Goal: Go to known website: Access a specific website the user already knows

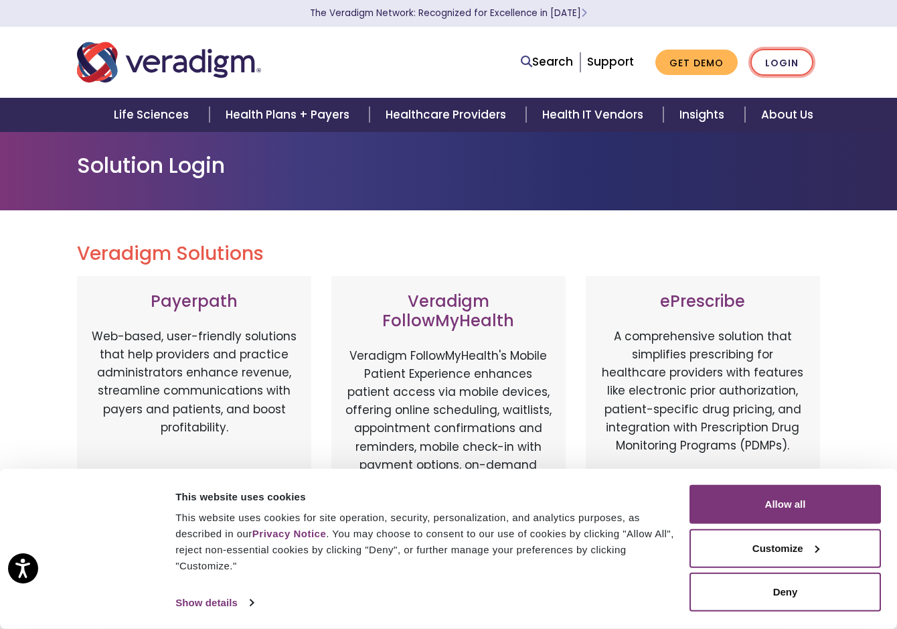
click at [776, 63] on link "Login" at bounding box center [782, 62] width 63 height 27
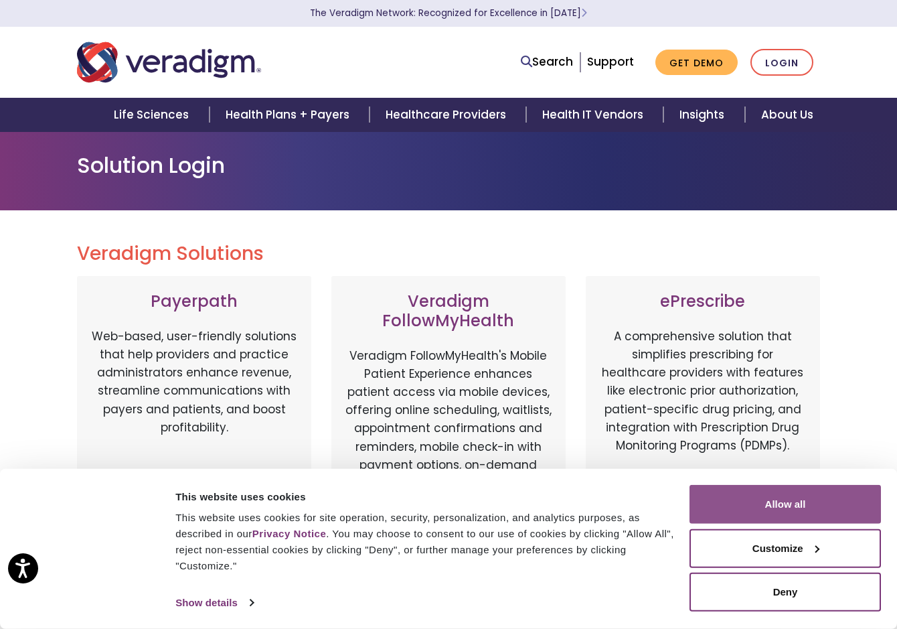
click at [781, 504] on button "Allow all" at bounding box center [786, 504] width 192 height 39
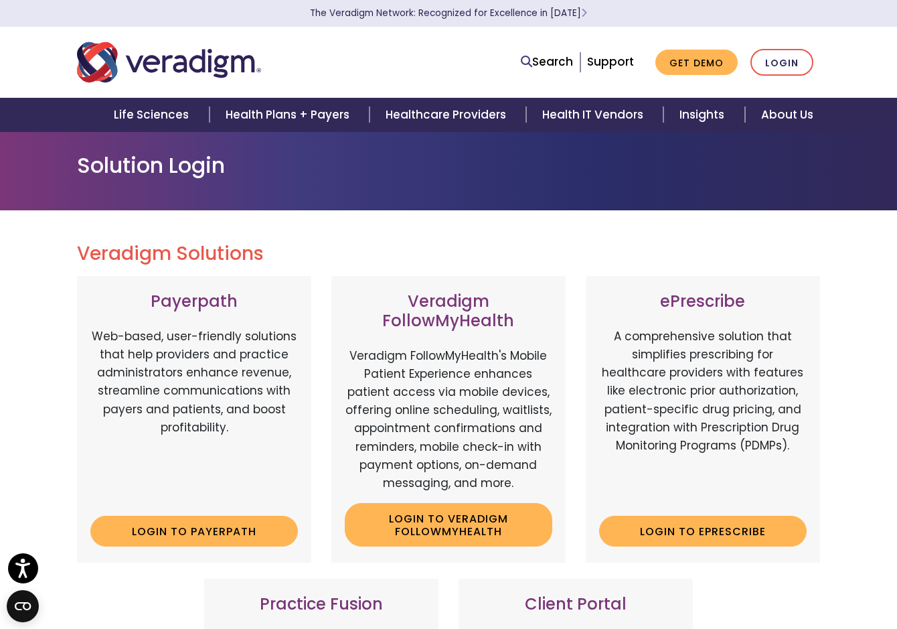
scroll to position [402, 0]
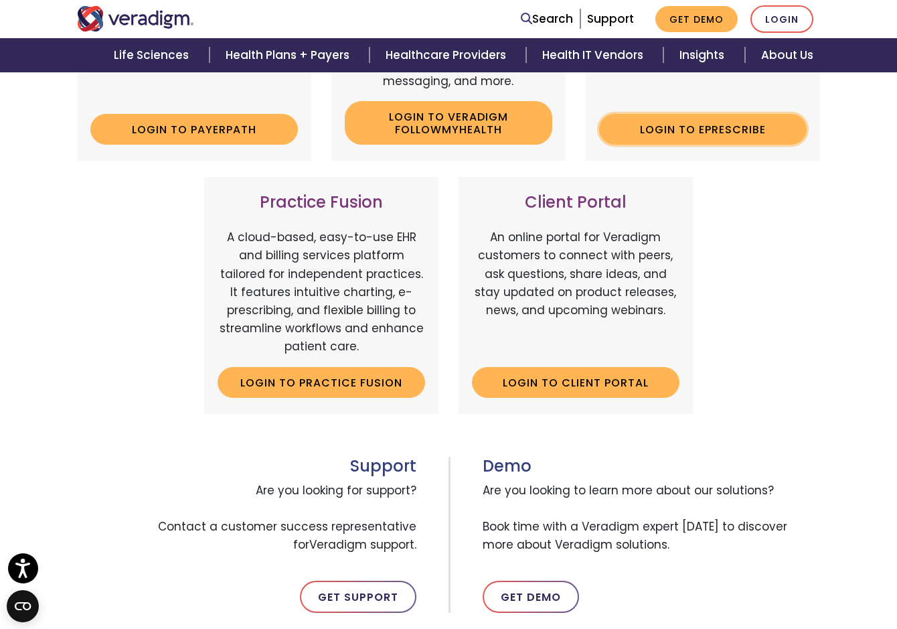
click at [698, 131] on link "Login to ePrescribe" at bounding box center [703, 129] width 208 height 31
